Goal: Navigation & Orientation: Find specific page/section

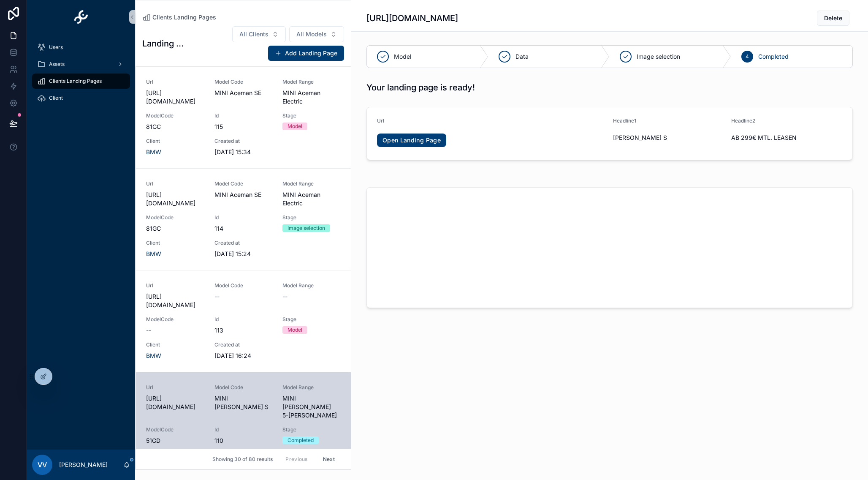
scroll to position [209, 0]
